Goal: Find specific page/section: Find specific page/section

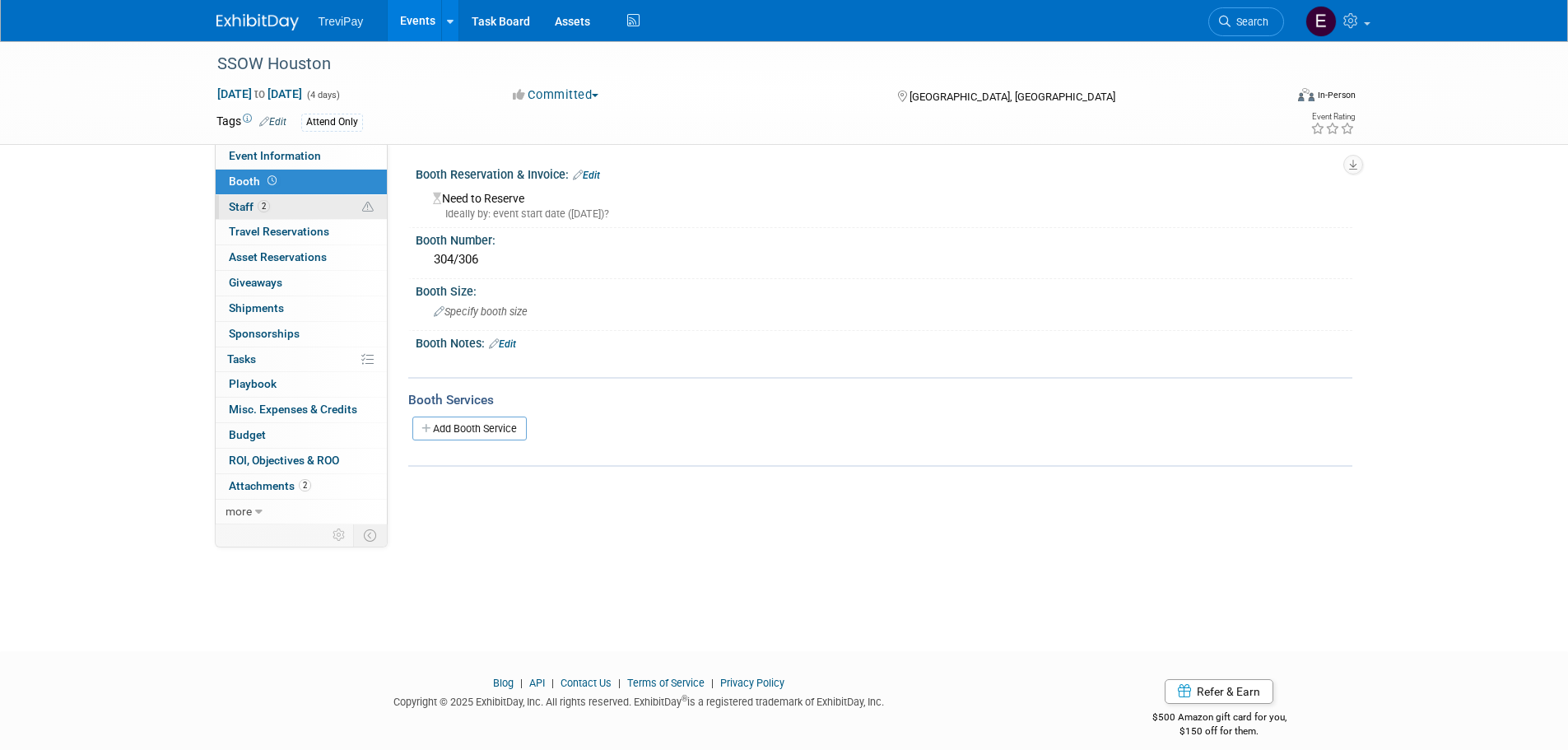
click at [300, 206] on link "2 Staff 2" at bounding box center [302, 207] width 171 height 24
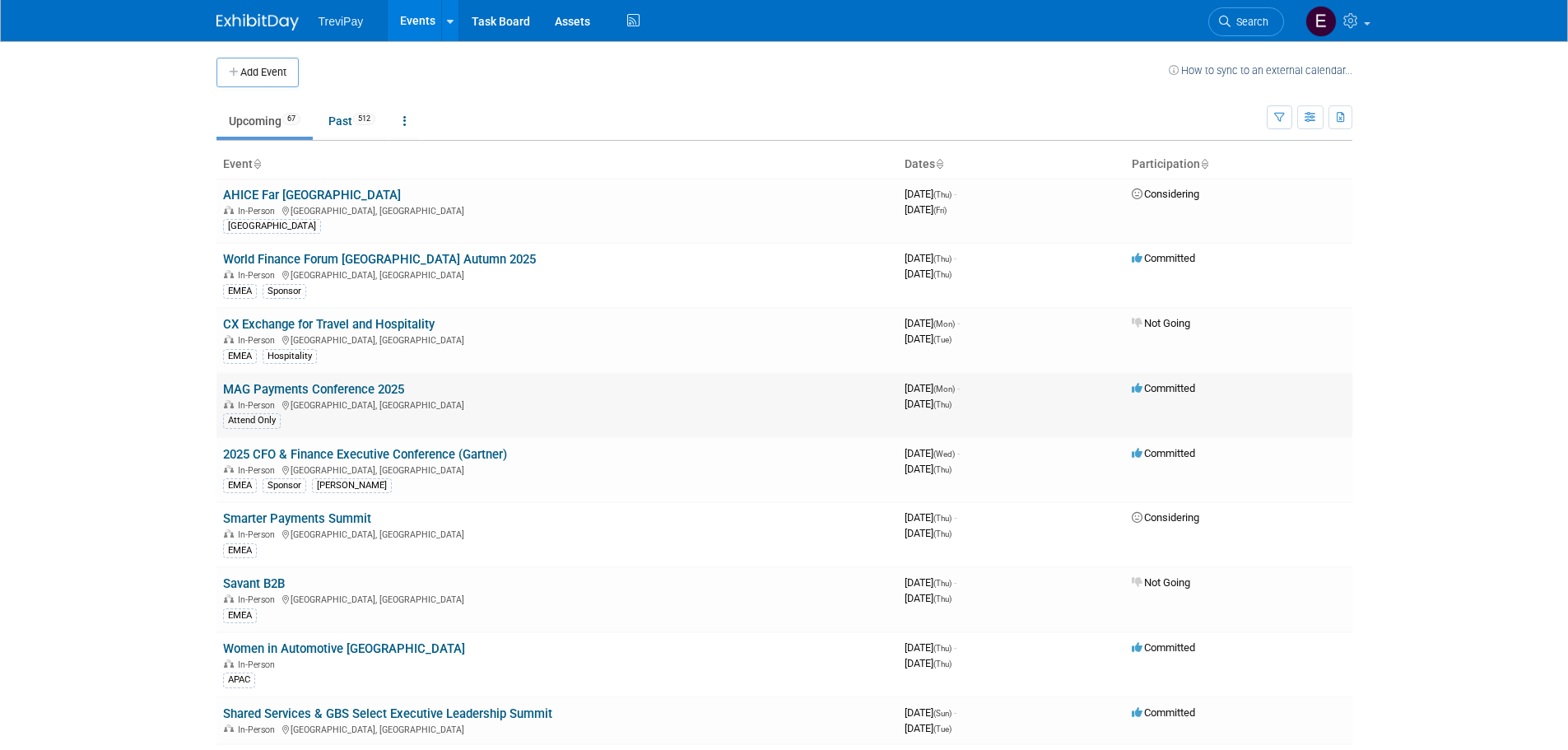
click at [373, 389] on link "MAG Payments Conference 2025" at bounding box center [314, 390] width 181 height 15
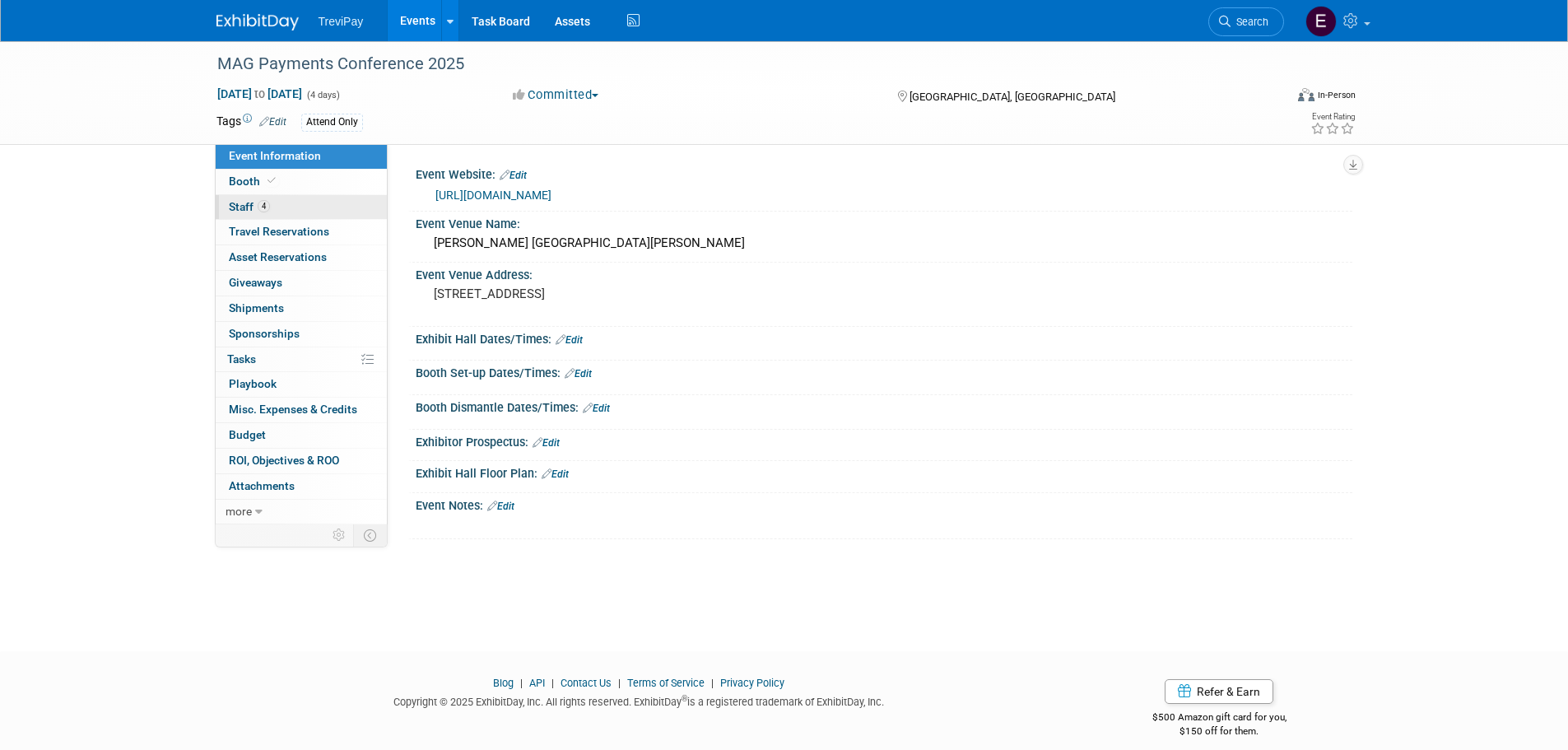
click at [299, 195] on link "4 Staff 4" at bounding box center [302, 207] width 171 height 24
